Goal: Information Seeking & Learning: Learn about a topic

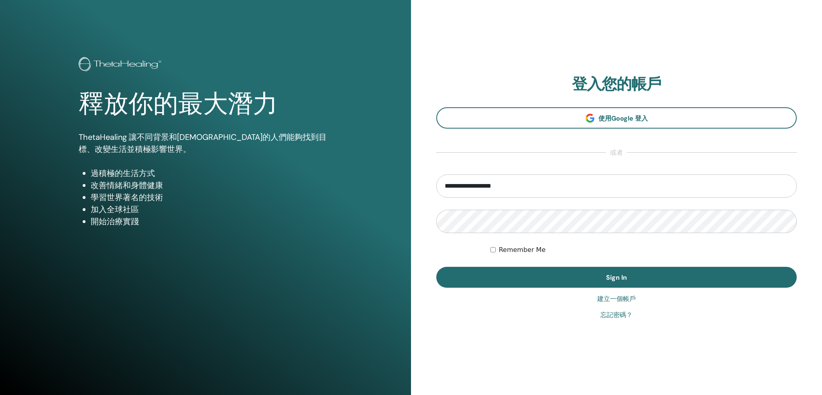
type input "**********"
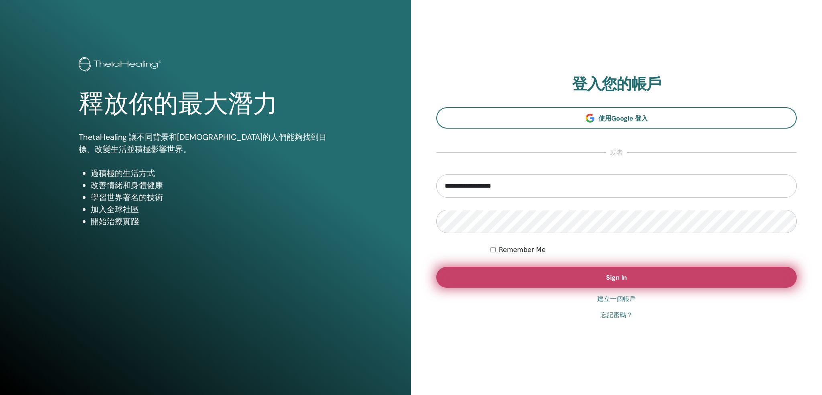
click at [511, 275] on button "Sign In" at bounding box center [616, 277] width 360 height 21
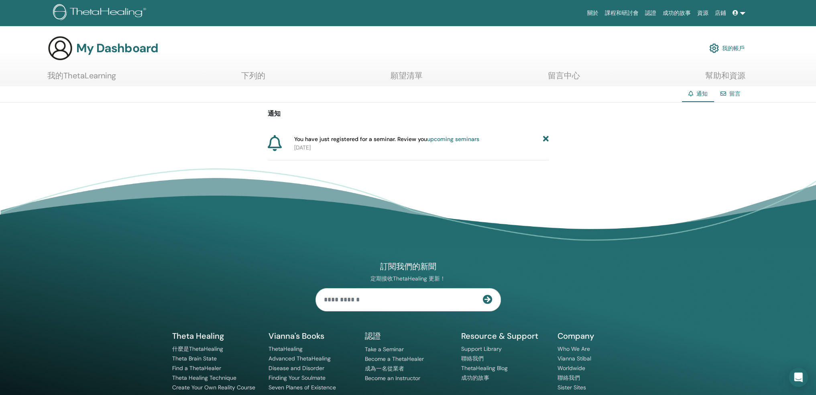
click at [451, 138] on font "upcoming seminars" at bounding box center [453, 138] width 52 height 7
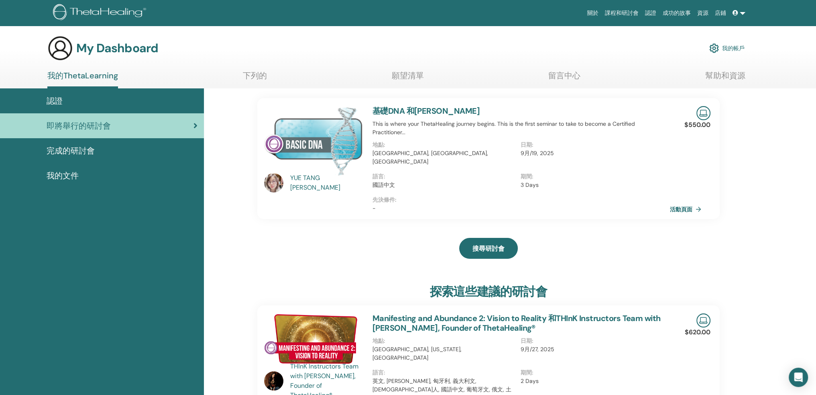
click at [684, 206] on font "活動頁面" at bounding box center [681, 209] width 22 height 7
click at [112, 49] on font "My Dashboard" at bounding box center [117, 48] width 82 height 16
click at [291, 179] on font "YUE TANG" at bounding box center [305, 177] width 30 height 8
click at [294, 182] on font "YUE TANG" at bounding box center [305, 177] width 30 height 8
click at [445, 111] on font "基礎DNA 和YUE TANG WANG" at bounding box center [425, 111] width 107 height 10
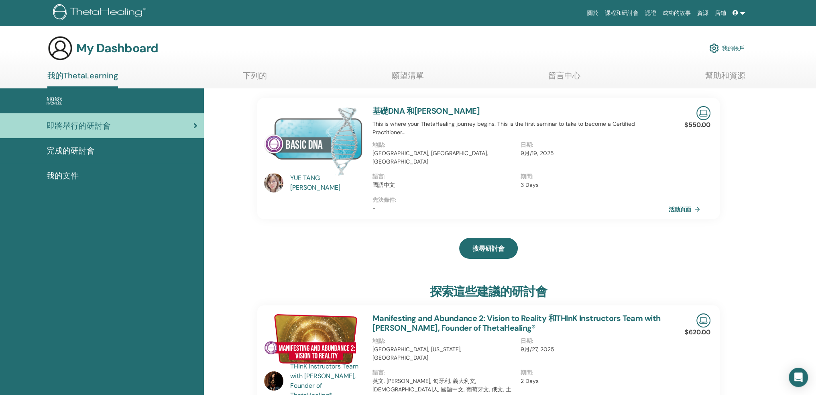
click at [81, 152] on font "完成的研討會" at bounding box center [71, 150] width 48 height 10
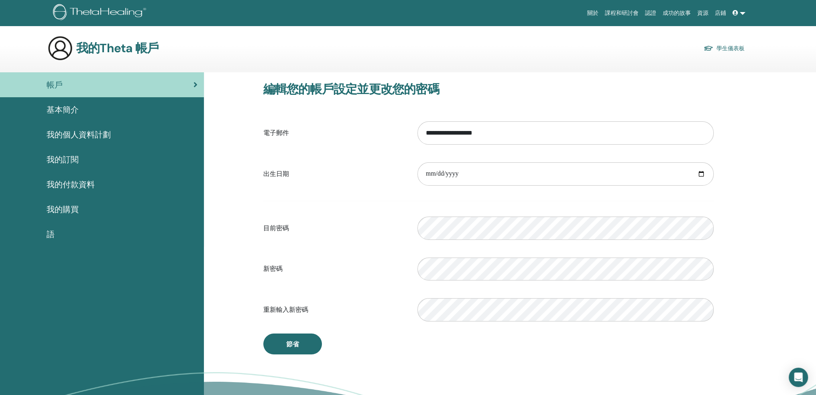
click at [83, 131] on font "我的個人資料計劃" at bounding box center [79, 134] width 64 height 10
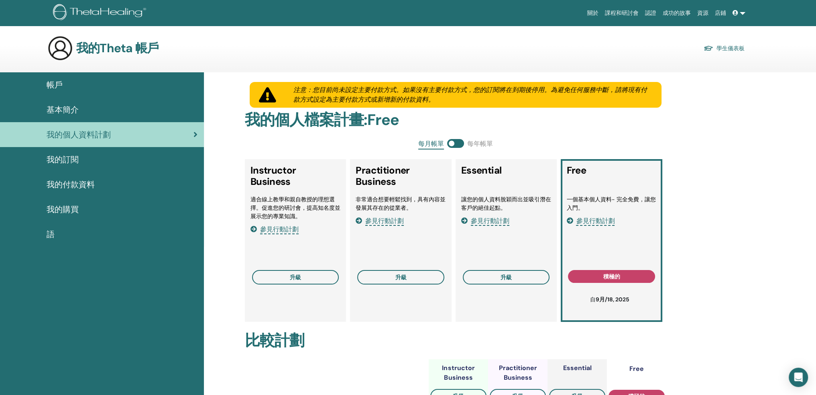
click at [73, 159] on font "我的訂閱" at bounding box center [63, 159] width 32 height 10
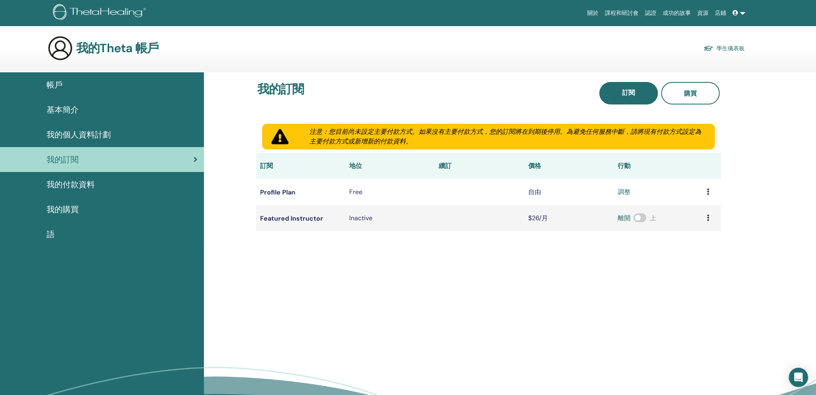
click at [71, 190] on link "我的付款資料" at bounding box center [102, 184] width 204 height 25
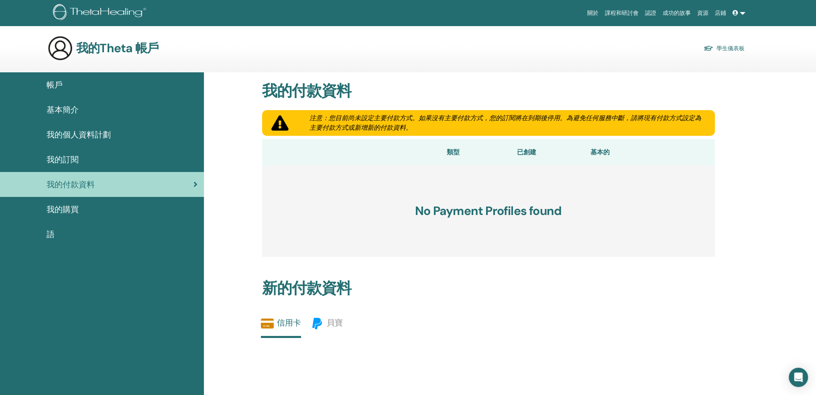
click at [67, 213] on font "我的購買" at bounding box center [63, 209] width 32 height 10
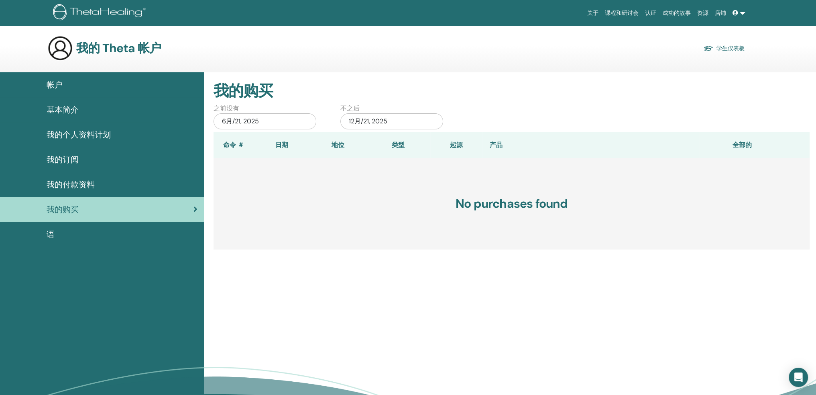
click at [66, 231] on div "语" at bounding box center [101, 234] width 191 height 12
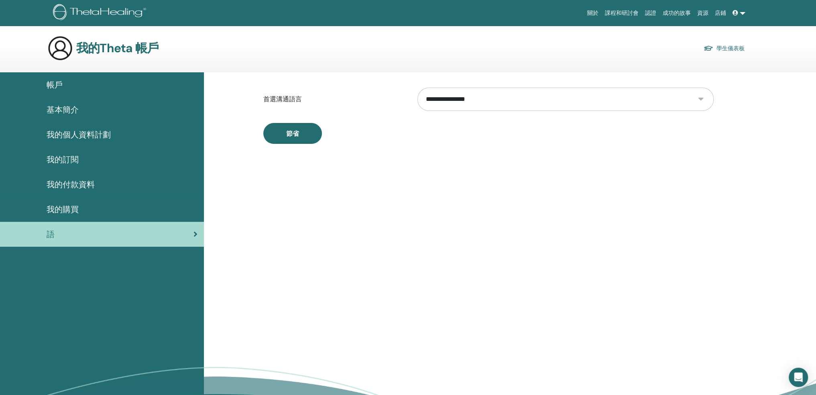
click at [61, 85] on font "帳戶" at bounding box center [55, 84] width 16 height 10
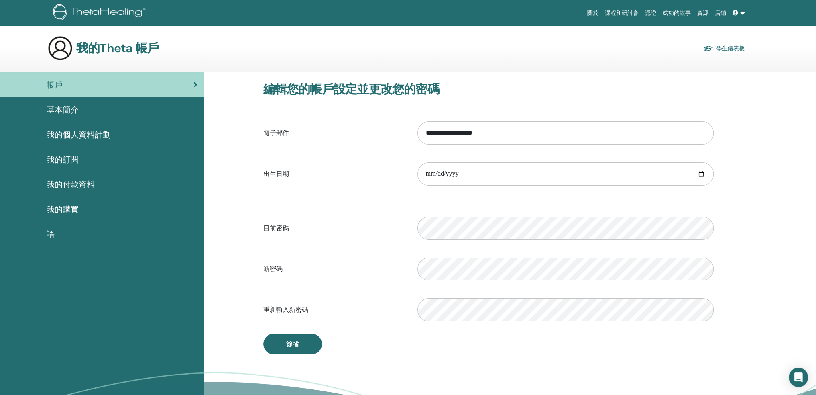
click at [69, 115] on span "基本簡介" at bounding box center [63, 110] width 32 height 12
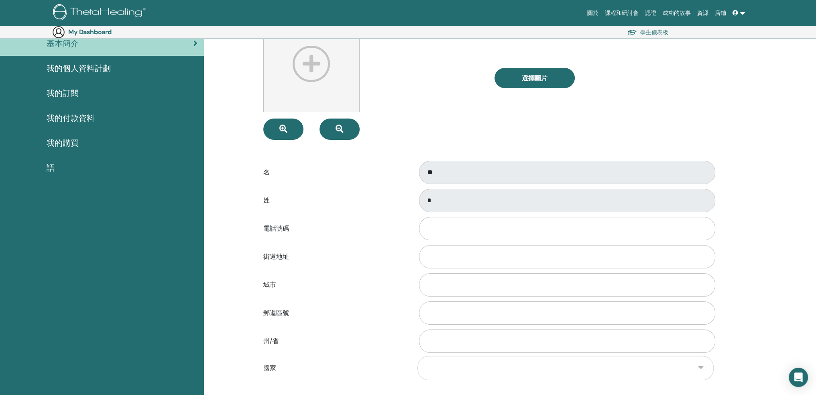
scroll to position [93, 0]
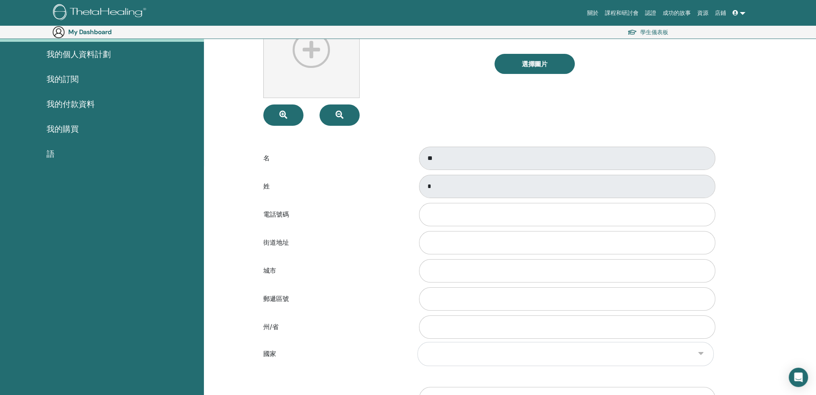
click at [403, 160] on div "名 **" at bounding box center [488, 158] width 462 height 26
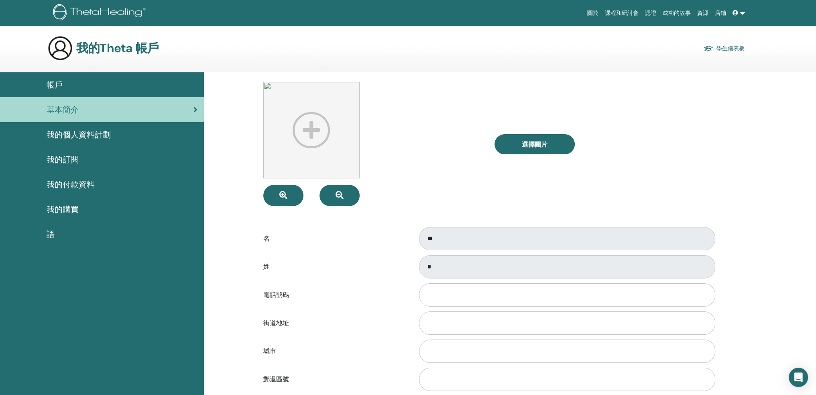
scroll to position [0, 0]
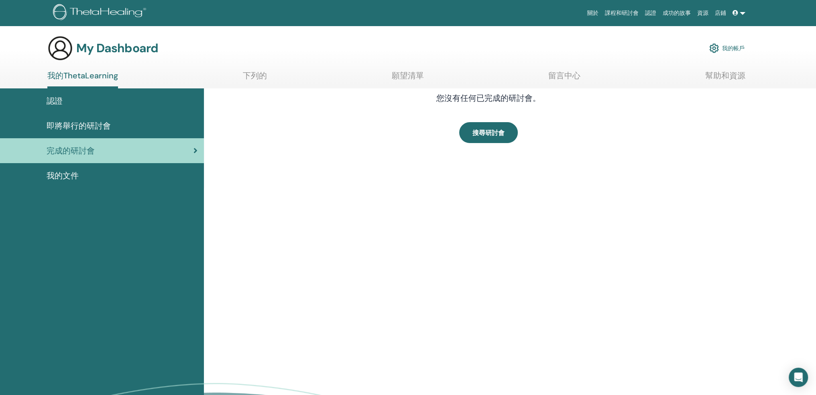
click at [70, 172] on font "我的文件" at bounding box center [63, 175] width 32 height 10
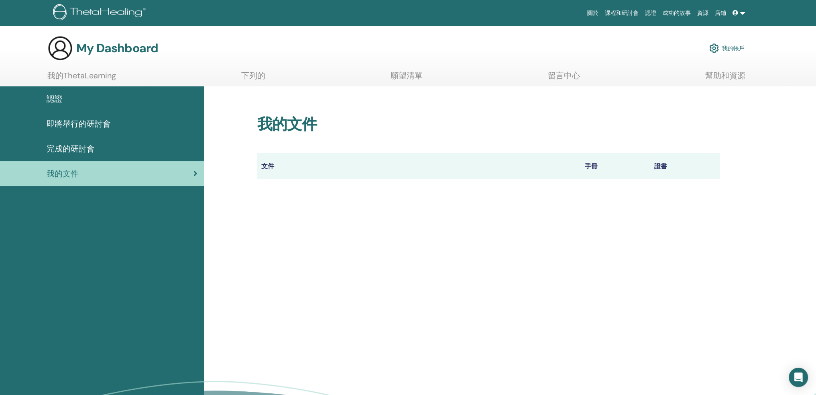
click at [662, 171] on th "證書" at bounding box center [684, 166] width 69 height 26
click at [734, 11] on icon at bounding box center [736, 13] width 6 height 6
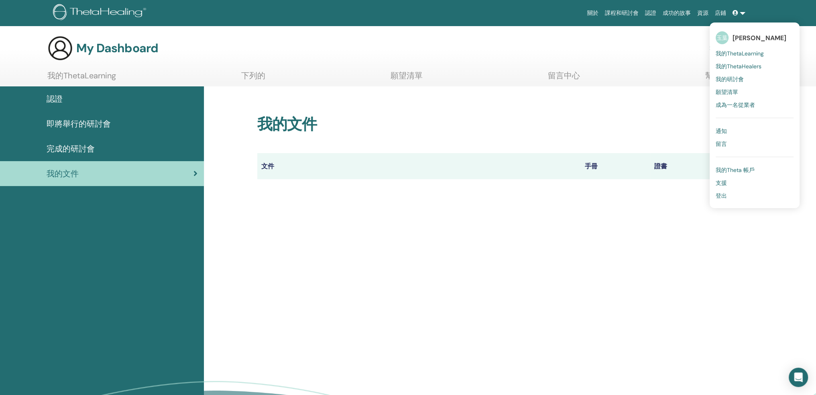
click at [615, 14] on font "課程和研討會" at bounding box center [622, 13] width 34 height 6
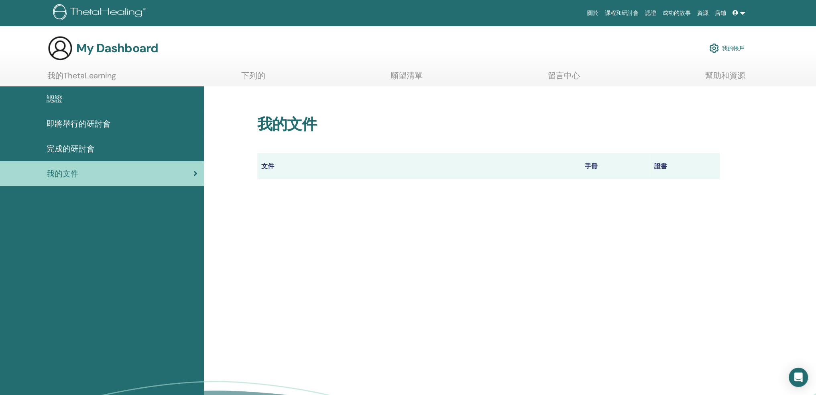
click at [615, 14] on font "課程和研討會" at bounding box center [622, 13] width 34 height 6
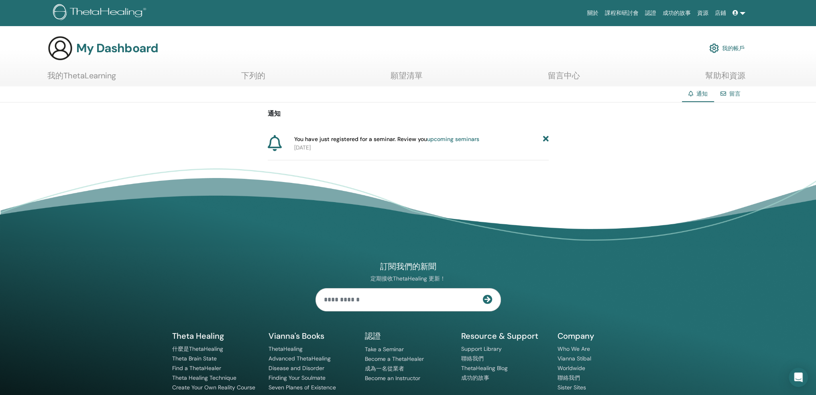
click at [387, 137] on font "You have just registered for a seminar. Review you" at bounding box center [360, 138] width 133 height 7
click at [348, 138] on font "You have just registered for a seminar. Review you" at bounding box center [360, 138] width 133 height 7
click at [311, 149] on font "[DATE]" at bounding box center [302, 147] width 16 height 7
click at [729, 94] on div "留言" at bounding box center [730, 93] width 33 height 15
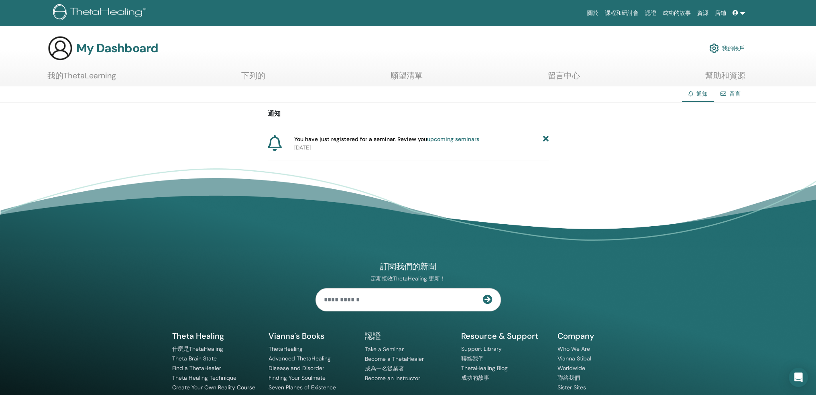
click at [455, 140] on font "upcoming seminars" at bounding box center [453, 138] width 52 height 7
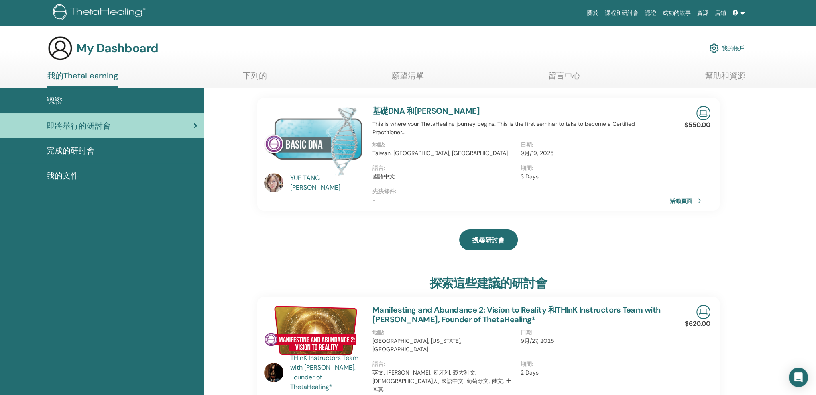
click at [687, 202] on font "活動頁面" at bounding box center [681, 200] width 22 height 7
